Goal: Task Accomplishment & Management: Use online tool/utility

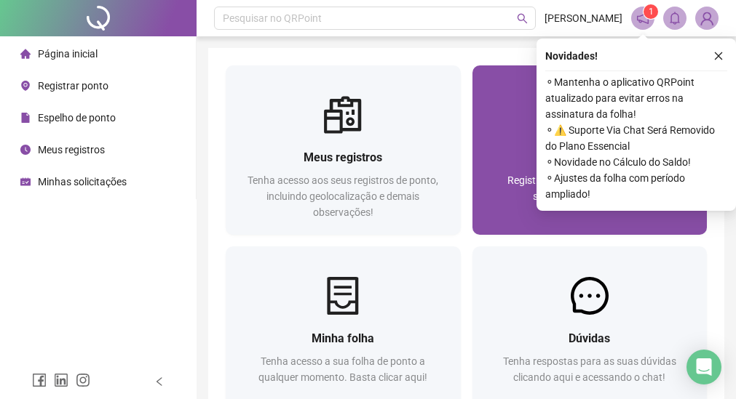
click at [487, 131] on div at bounding box center [589, 115] width 235 height 38
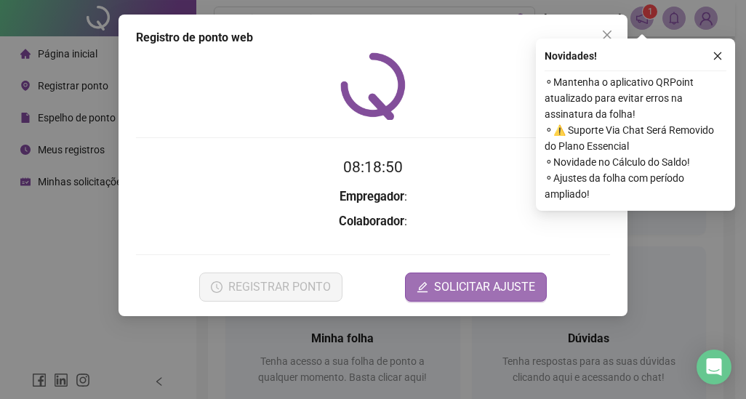
click at [449, 279] on span "SOLICITAR AJUSTE" at bounding box center [484, 287] width 101 height 17
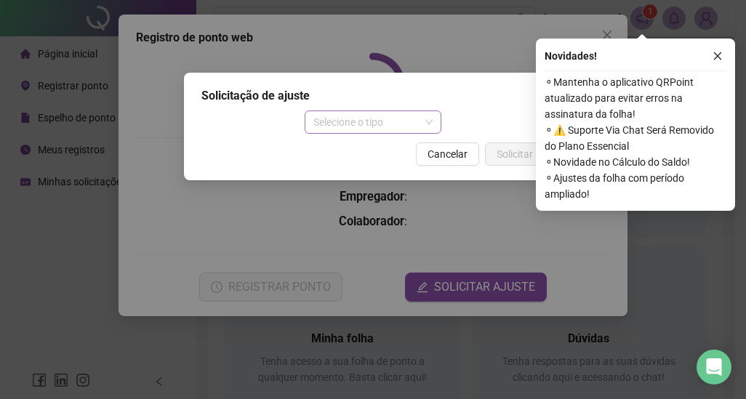
click at [340, 121] on span "Selecione o tipo" at bounding box center [374, 122] width 120 height 22
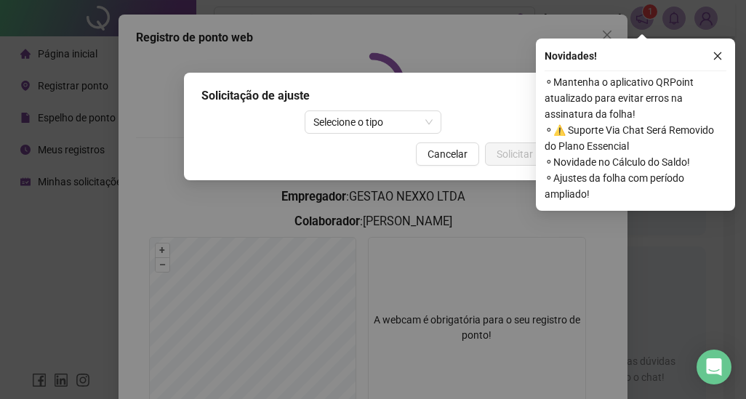
click at [315, 242] on div "Solicitação de ajuste Selecione o tipo Cancelar Solicitar" at bounding box center [373, 199] width 746 height 399
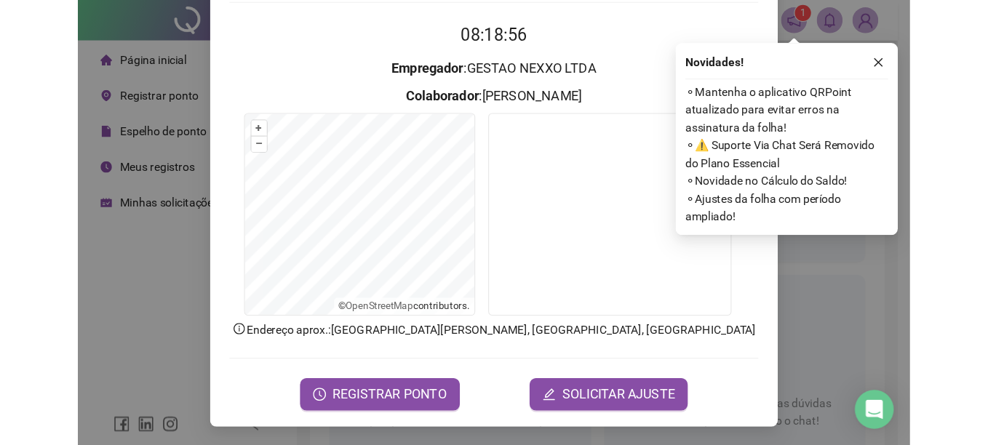
scroll to position [137, 0]
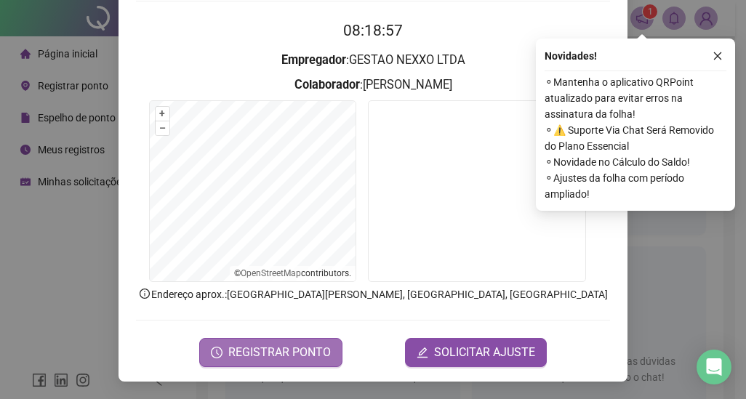
click at [277, 343] on button "REGISTRAR PONTO" at bounding box center [270, 352] width 143 height 29
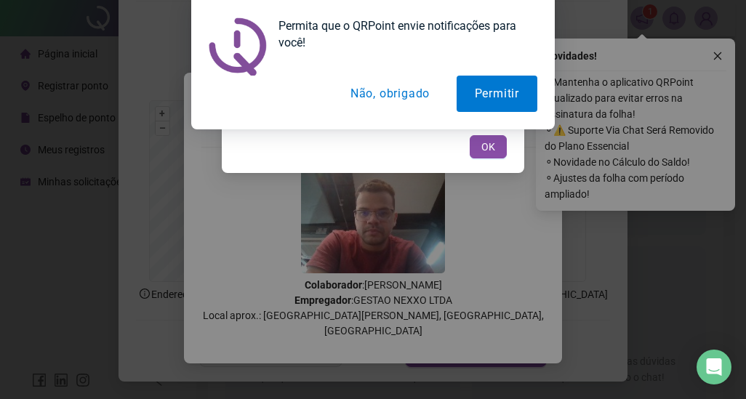
click at [388, 92] on button "Não, obrigado" at bounding box center [390, 94] width 116 height 36
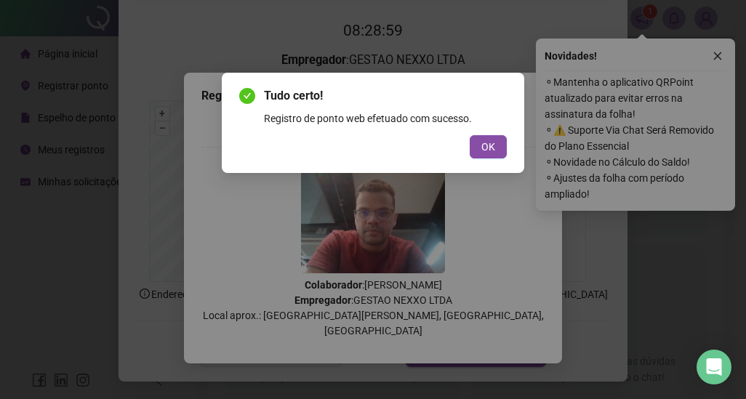
click at [470, 145] on button "OK" at bounding box center [488, 146] width 37 height 23
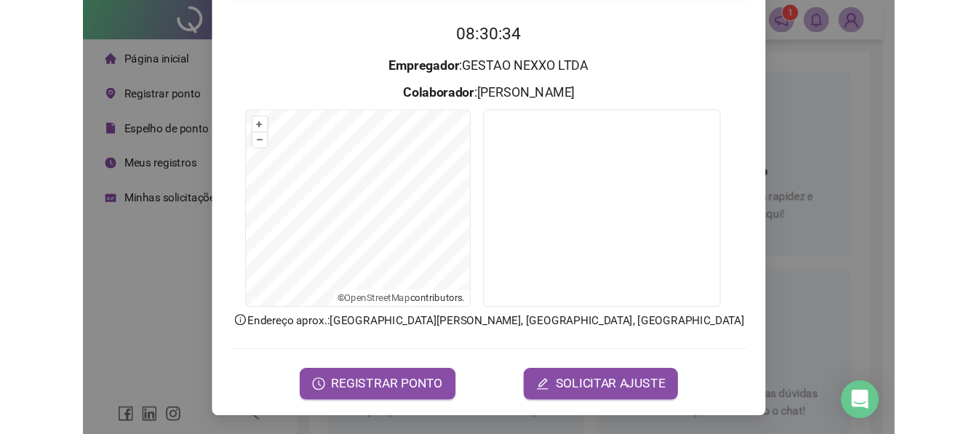
scroll to position [91, 0]
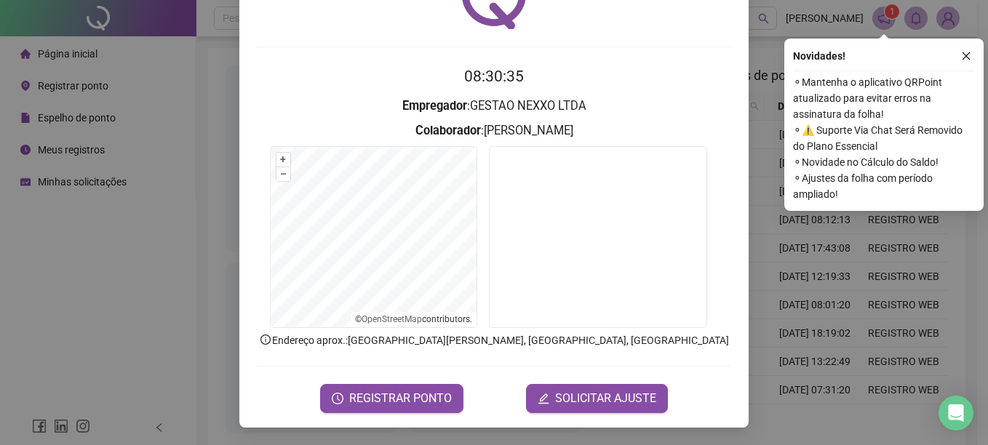
click at [156, 366] on div "Registro de ponto web 08:30:35 Empregador : GESTAO NEXXO LTDA Colaborador : MAT…" at bounding box center [494, 222] width 988 height 445
